Goal: Task Accomplishment & Management: Use online tool/utility

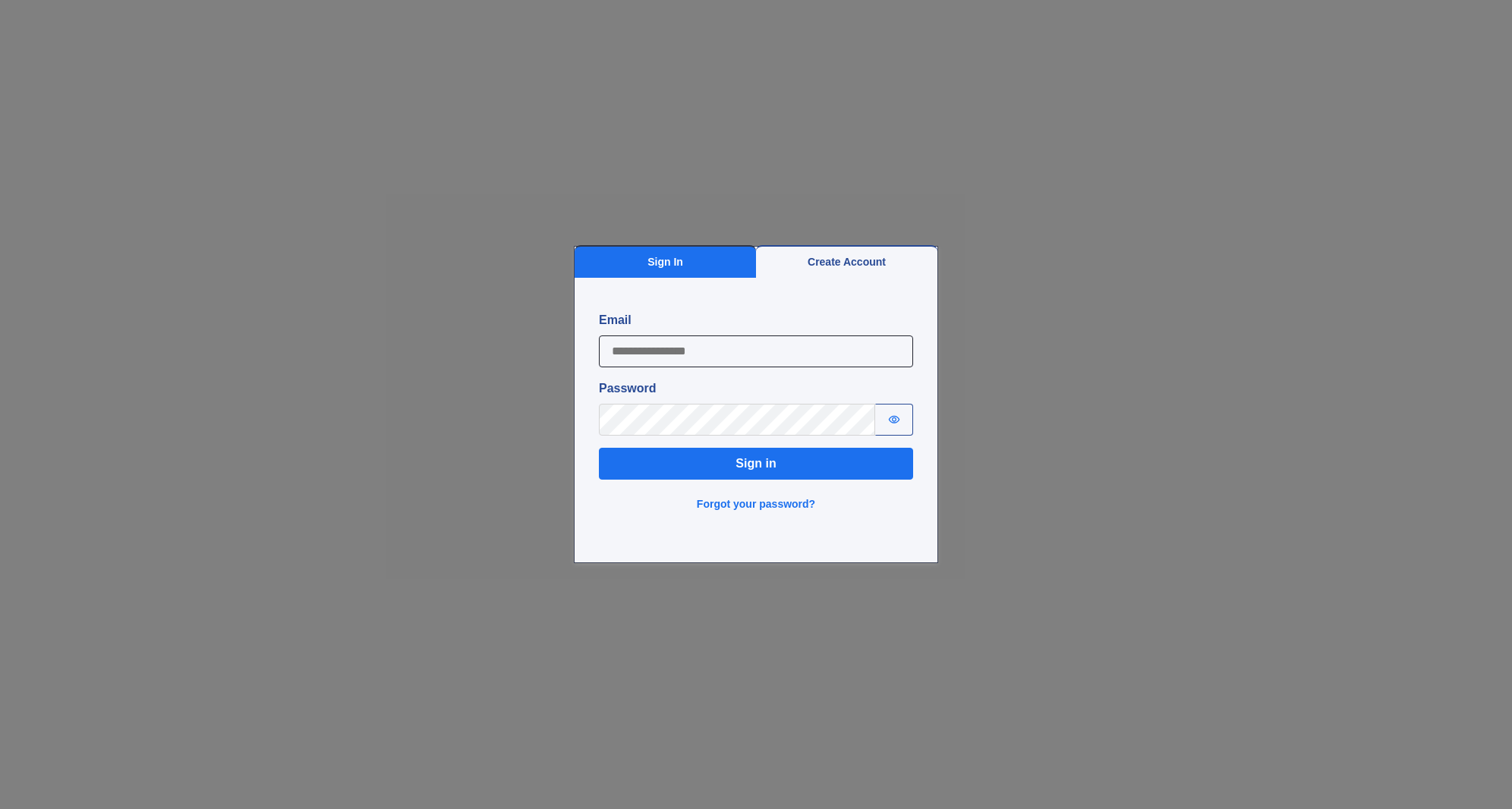
type input "**********"
click at [726, 475] on button "Sign in" at bounding box center [756, 464] width 315 height 32
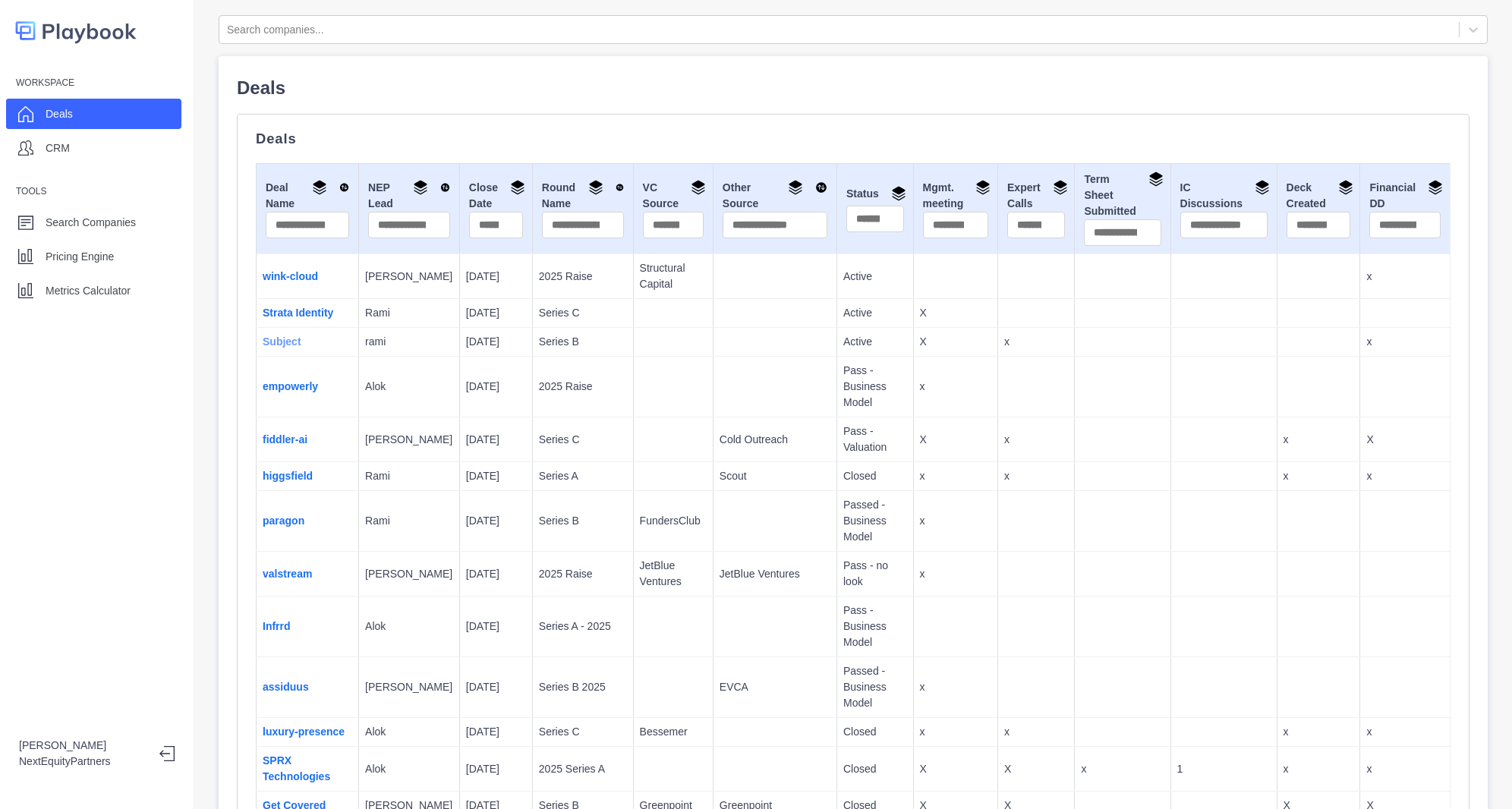
click at [296, 336] on link "Subject" at bounding box center [281, 341] width 39 height 12
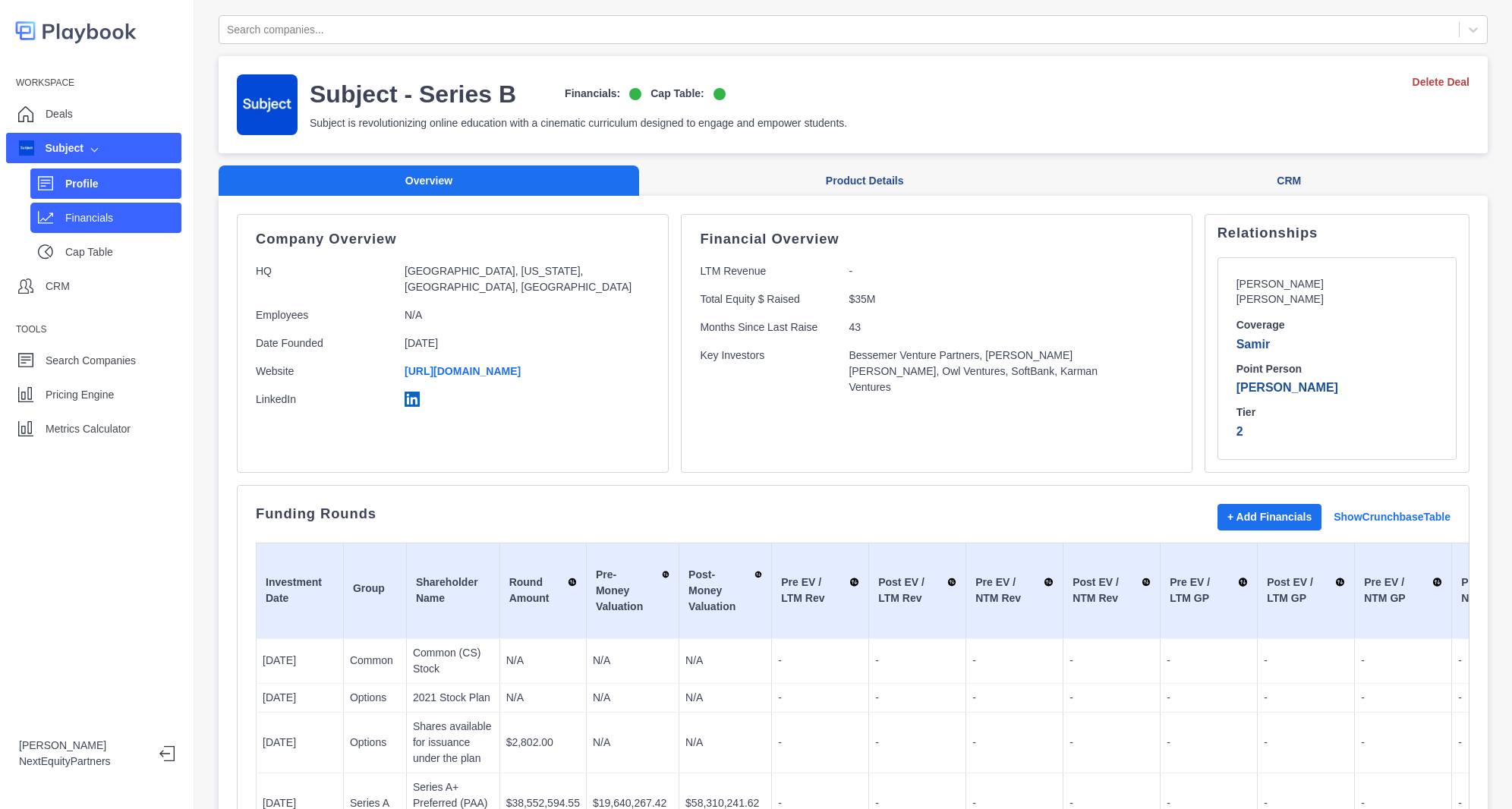
click at [102, 227] on div "Financials" at bounding box center [123, 218] width 116 height 23
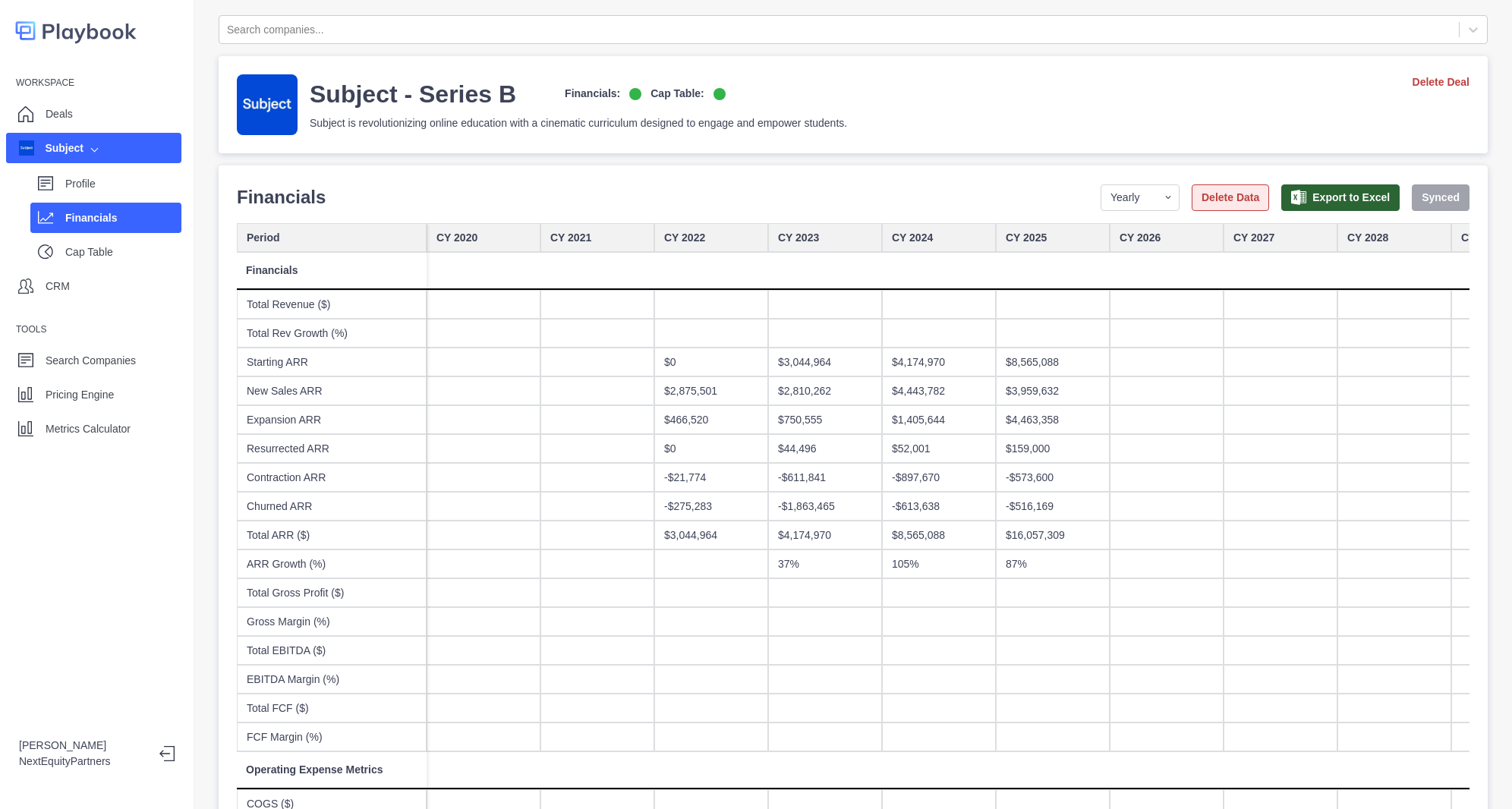
click at [1216, 203] on button "Delete Data" at bounding box center [1230, 198] width 77 height 27
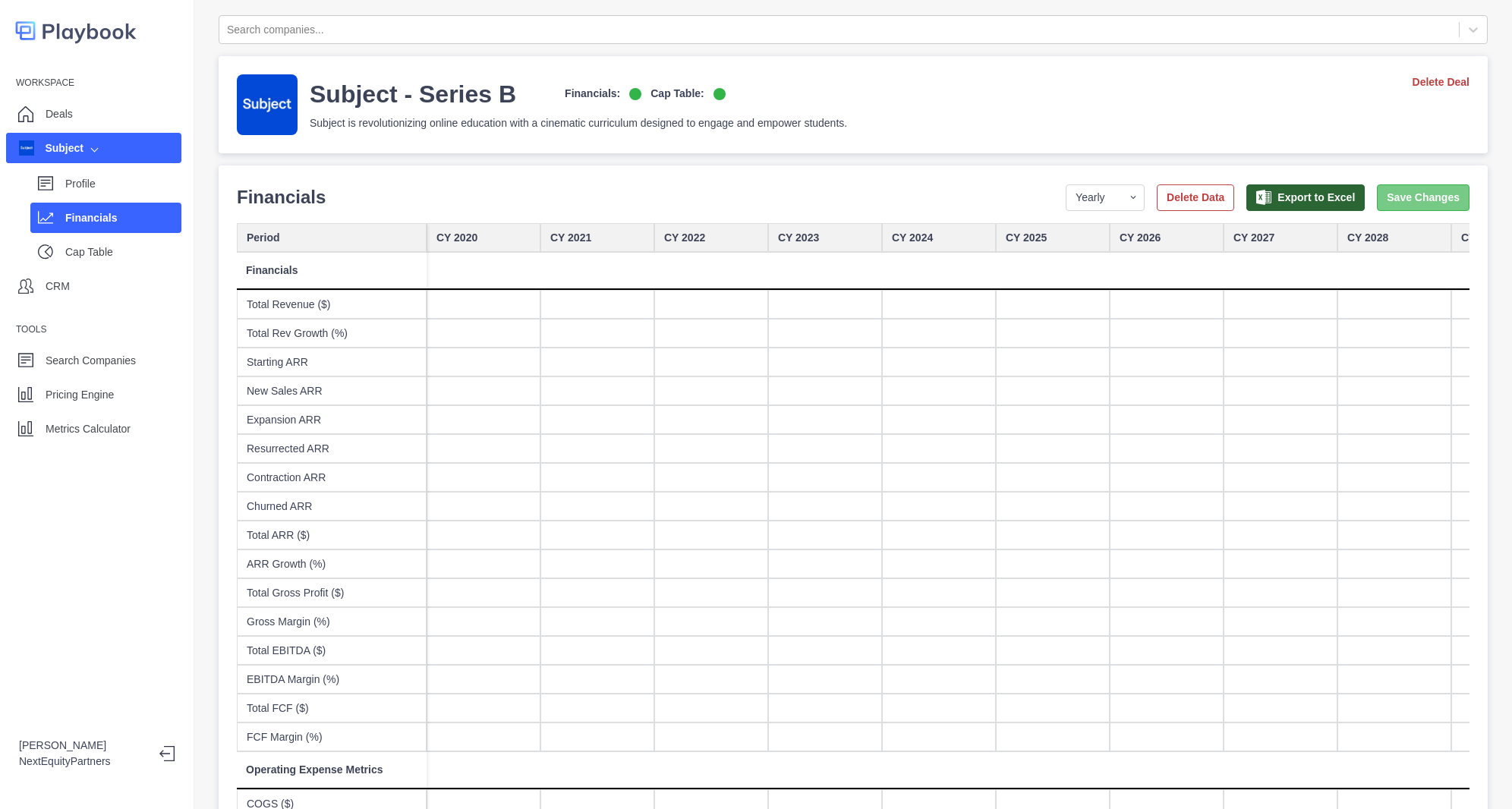
click at [1376, 206] on button "Save Changes" at bounding box center [1422, 198] width 92 height 27
click at [136, 419] on div "Metrics Calculator" at bounding box center [94, 429] width 175 height 31
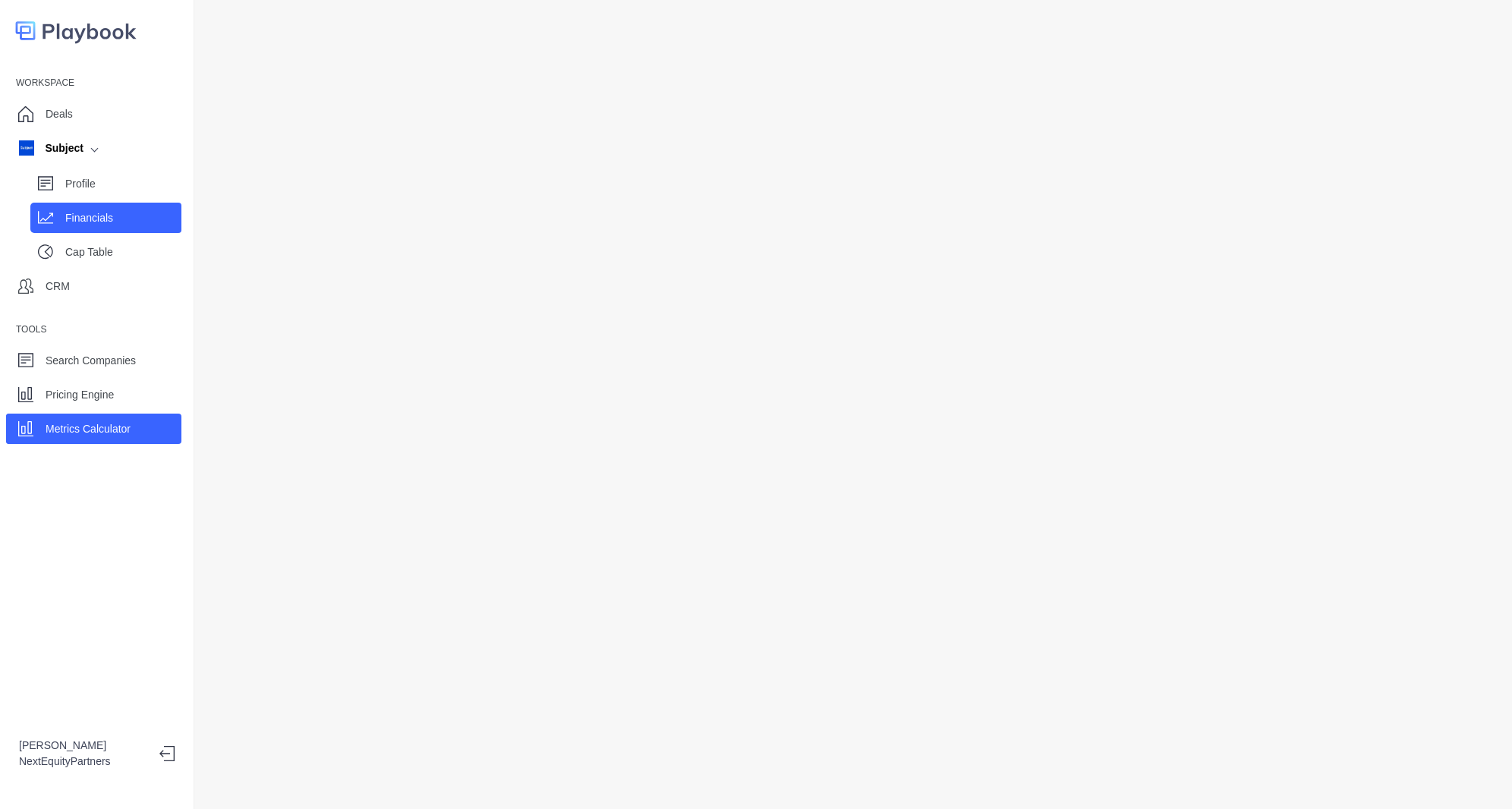
click at [133, 229] on div "Financials" at bounding box center [106, 218] width 151 height 31
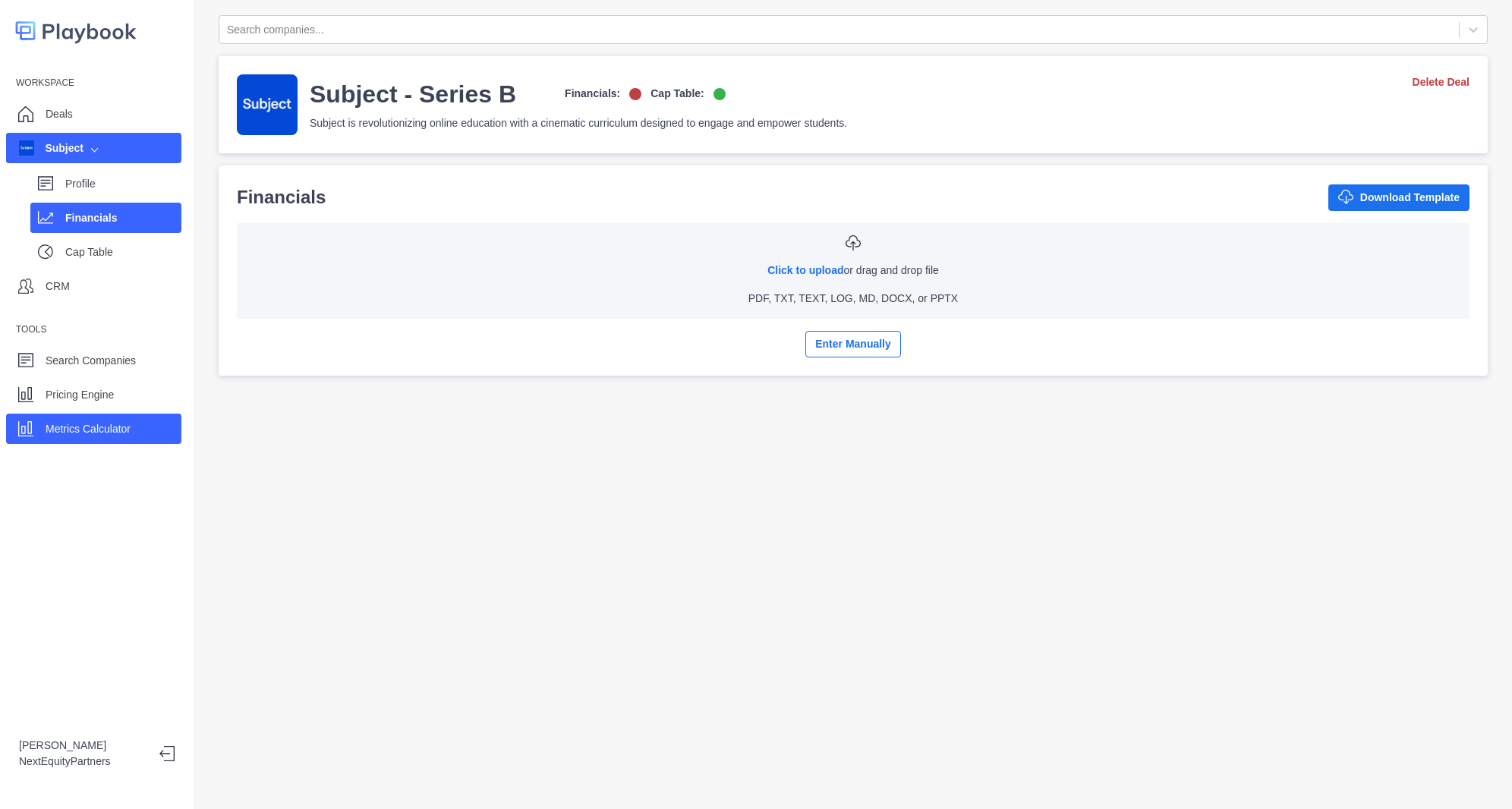
click at [140, 421] on div "Metrics Calculator" at bounding box center [94, 429] width 175 height 31
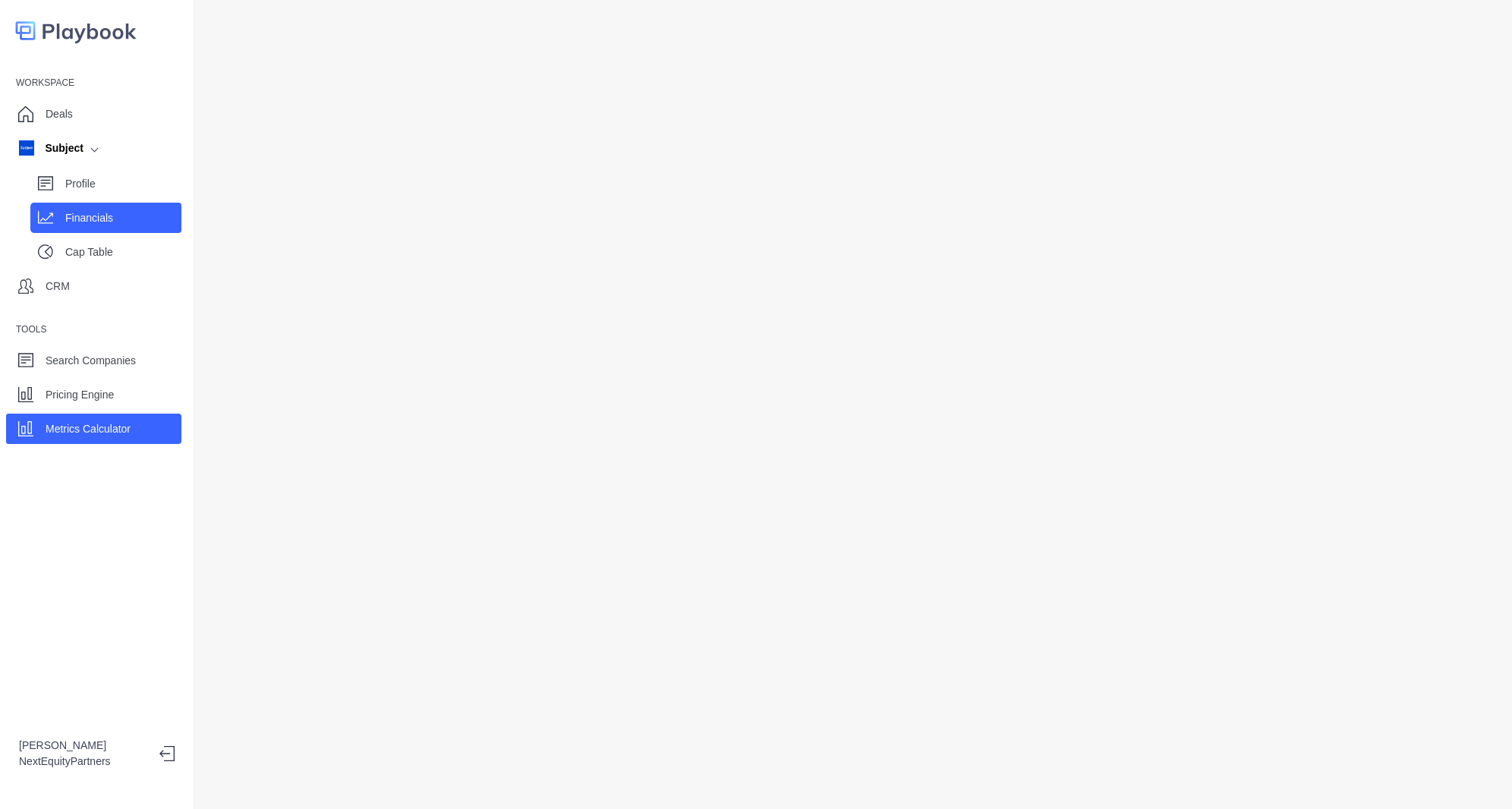
click at [115, 213] on p "Financials" at bounding box center [123, 218] width 116 height 16
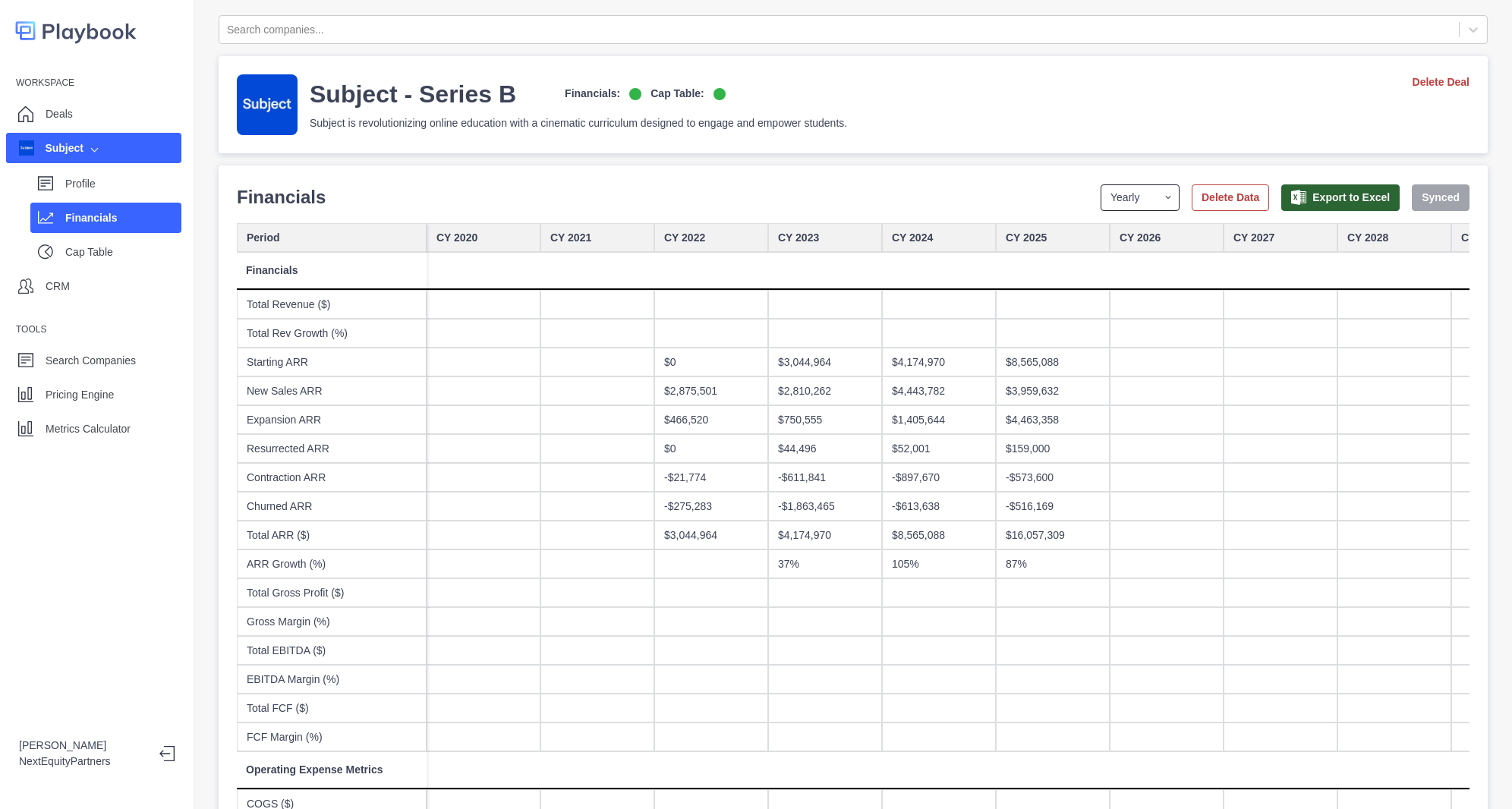
click at [1108, 204] on select "Yearly Quarterly Monthly NTM LTM" at bounding box center [1140, 198] width 79 height 27
select select "monthly"
click at [1100, 185] on select "Yearly Quarterly Monthly NTM LTM" at bounding box center [1140, 198] width 79 height 27
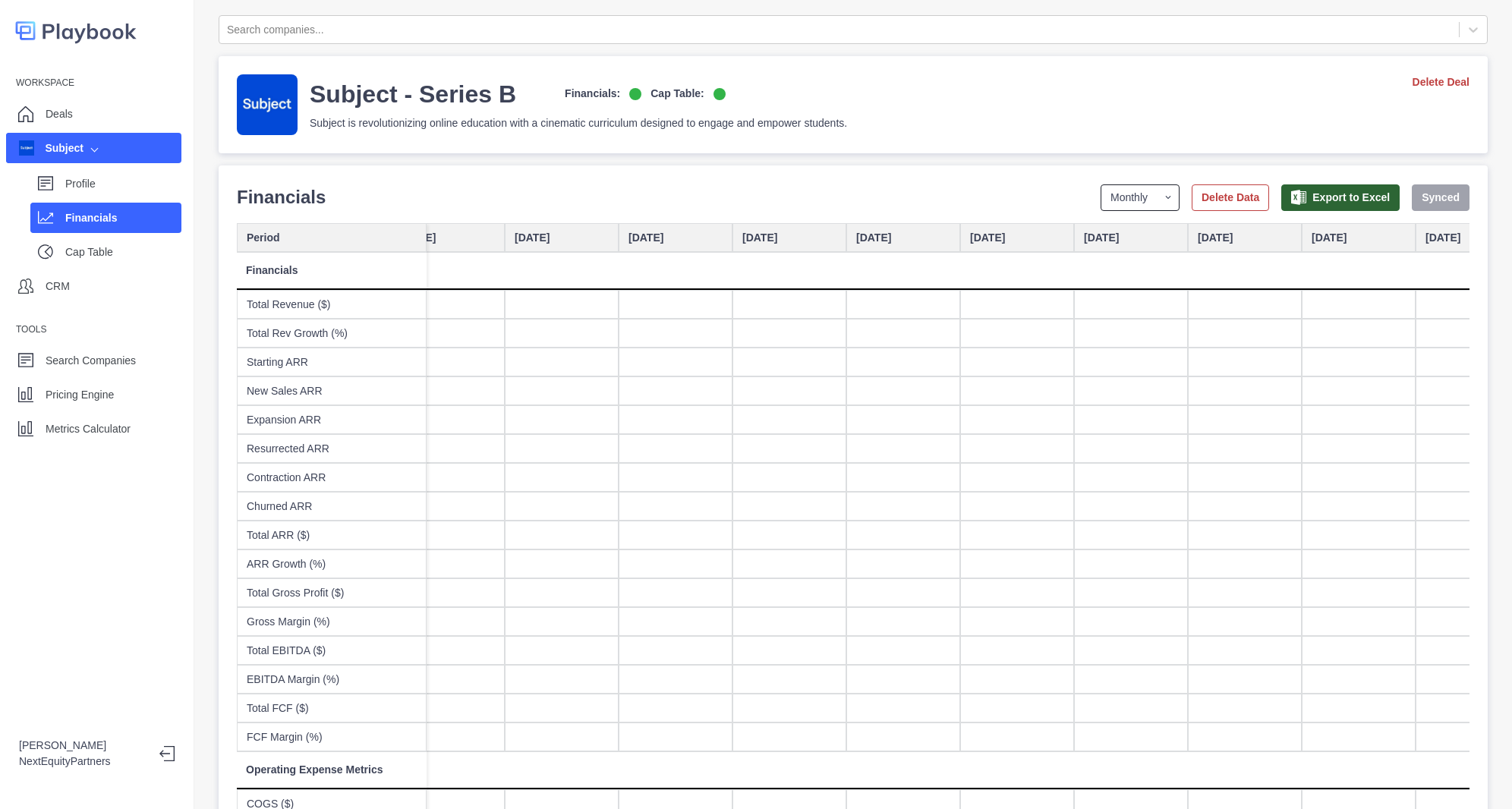
scroll to position [0, 4475]
